Goal: Use online tool/utility

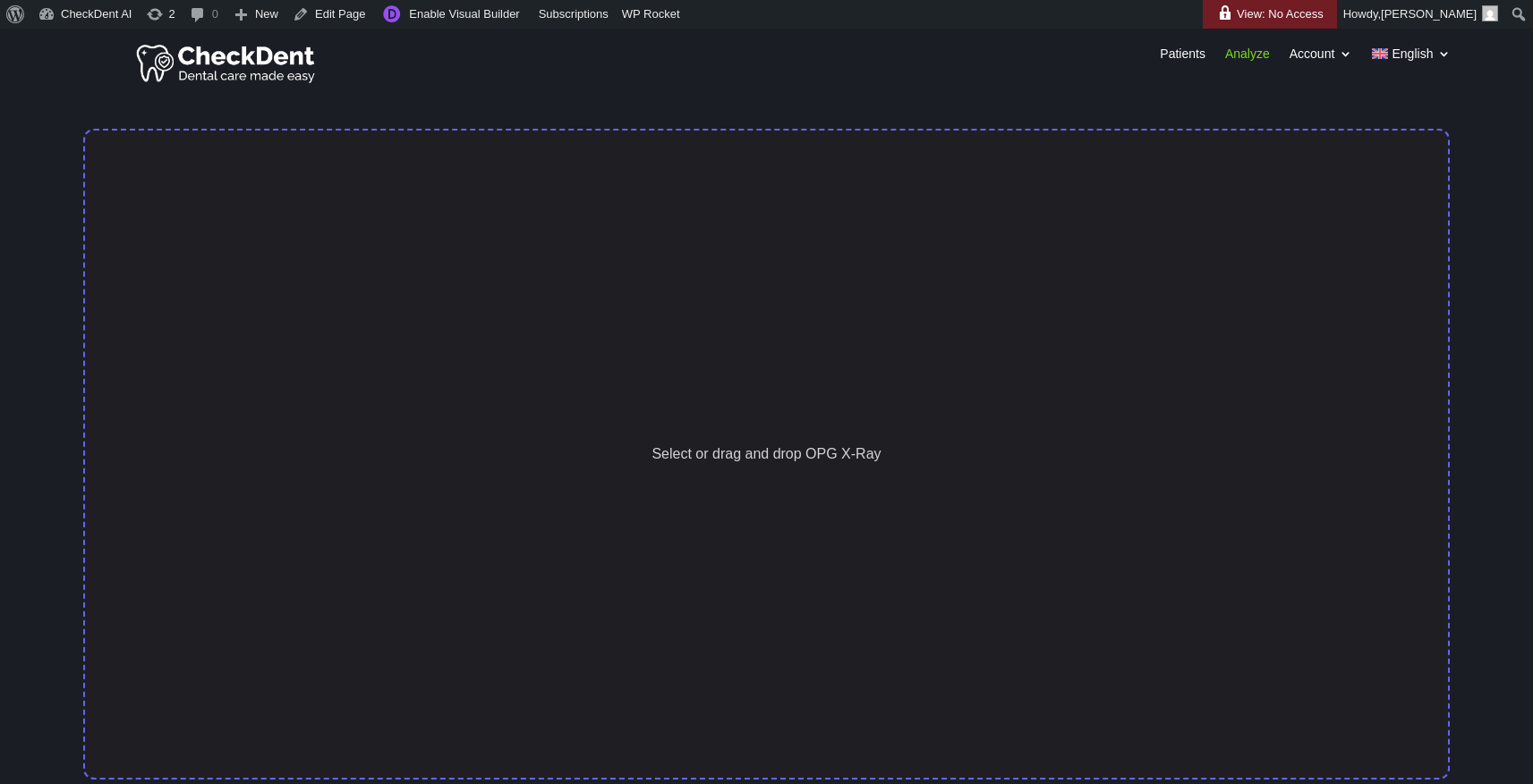
click at [975, 357] on div "Select or drag and drop OPG X-Ray" at bounding box center [767, 455] width 1367 height 651
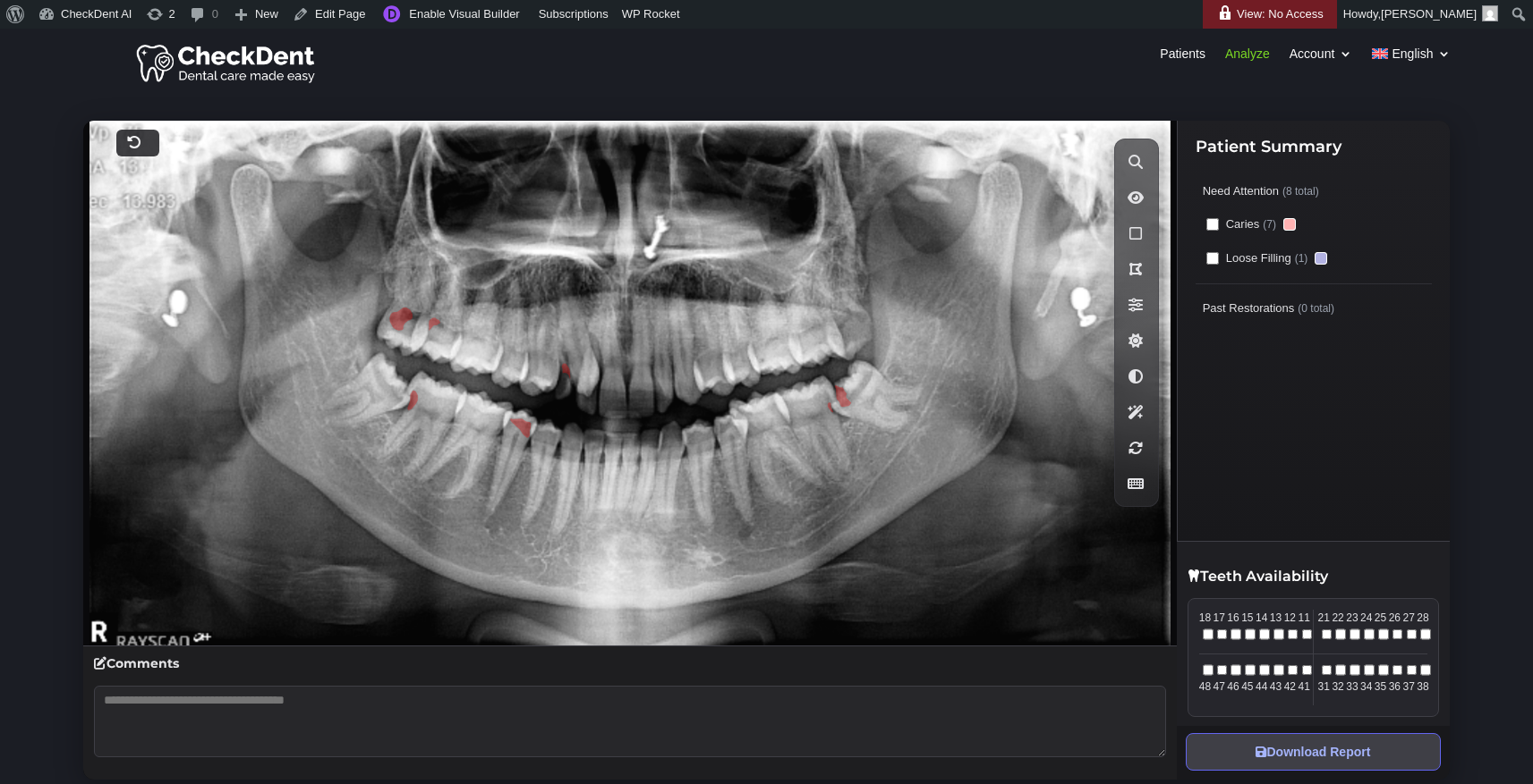
click at [141, 148] on div at bounding box center [138, 143] width 43 height 27
click at [131, 143] on icon at bounding box center [134, 142] width 15 height 15
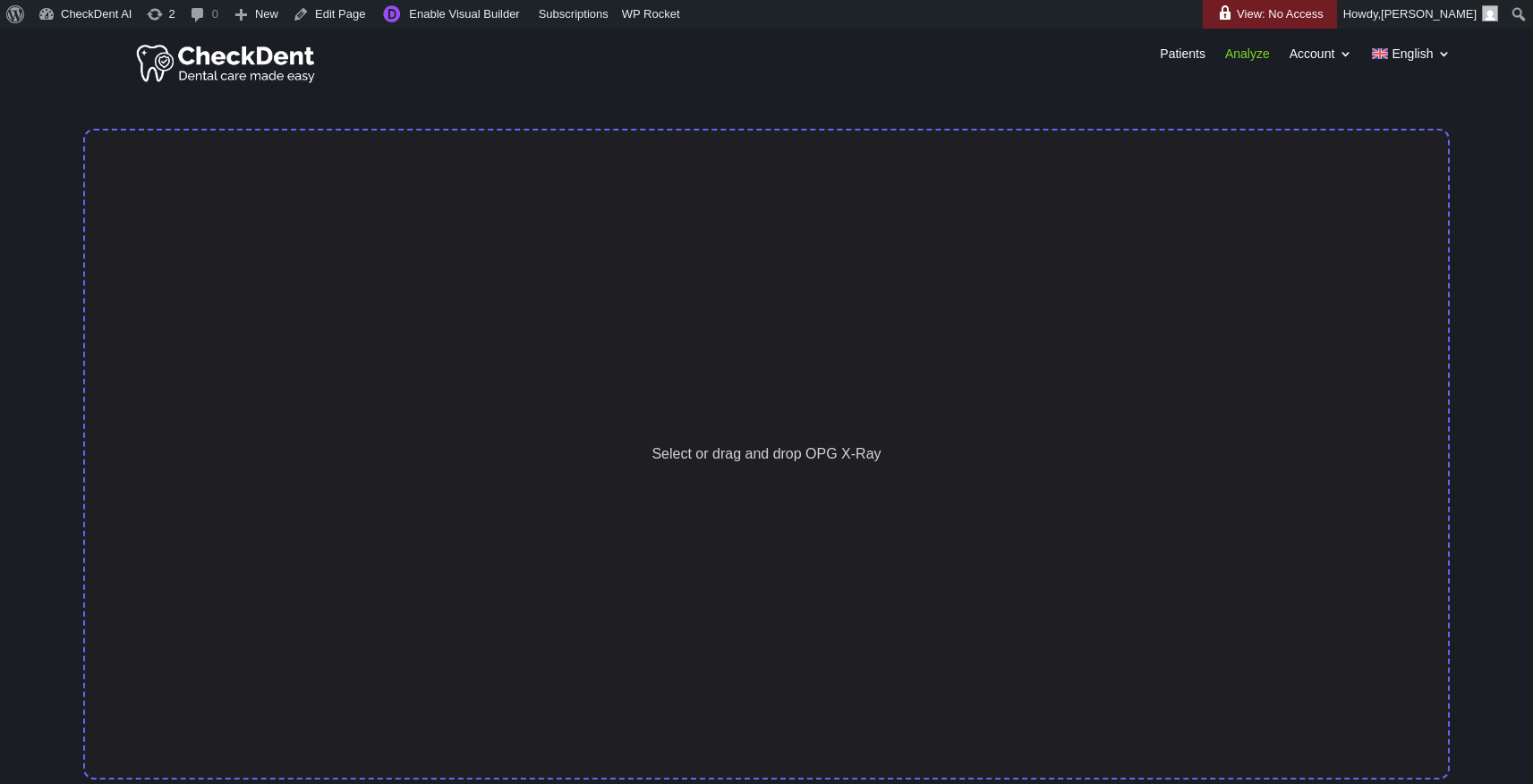
click at [919, 280] on div "Select or drag and drop OPG X-Ray" at bounding box center [767, 455] width 1367 height 651
click at [736, 293] on div "Select or drag and drop OPG X-Ray" at bounding box center [767, 455] width 1367 height 651
